Goal: Task Accomplishment & Management: Complete application form

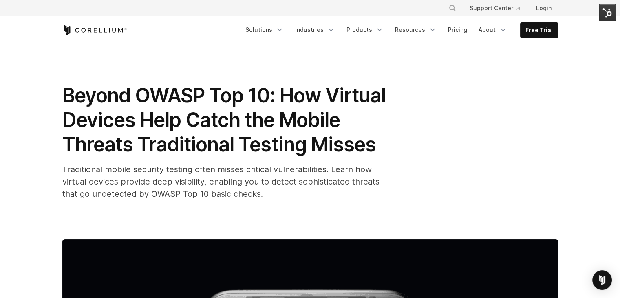
click at [611, 9] on img at bounding box center [607, 12] width 17 height 17
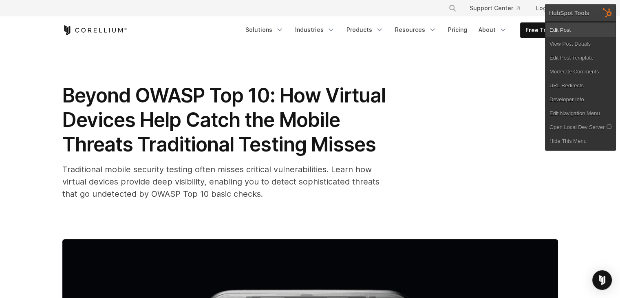
click at [582, 35] on link "Edit Post" at bounding box center [581, 30] width 70 height 14
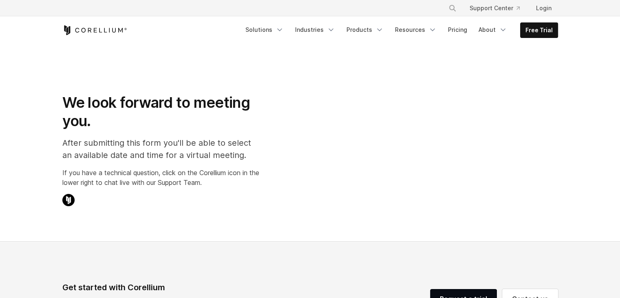
select select "**"
